Goal: Task Accomplishment & Management: Use online tool/utility

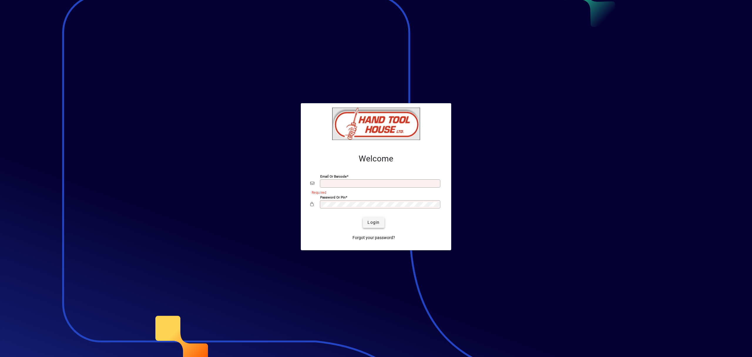
type input "**********"
click at [379, 223] on span "Login" at bounding box center [374, 222] width 12 height 6
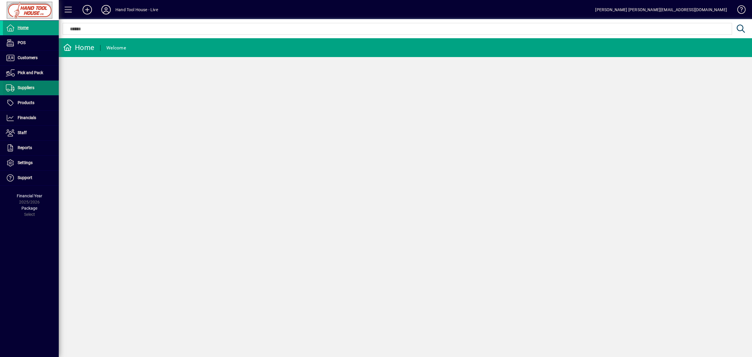
click at [34, 88] on span "Suppliers" at bounding box center [18, 87] width 31 height 7
